Goal: Task Accomplishment & Management: Use online tool/utility

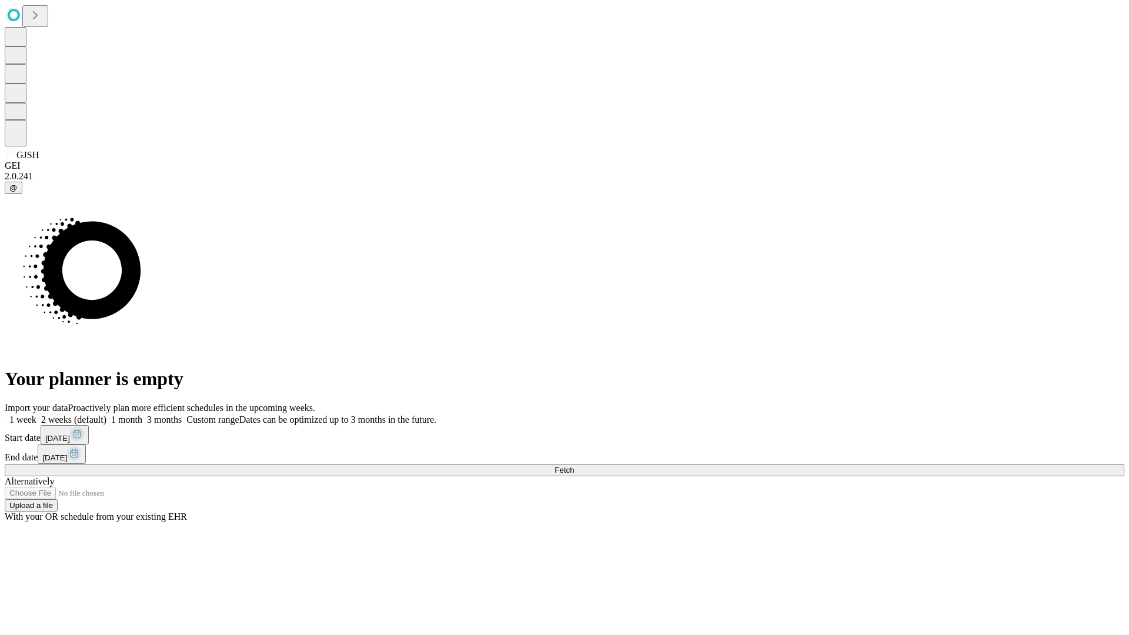
click at [574, 466] on span "Fetch" at bounding box center [564, 470] width 19 height 9
